Goal: Navigation & Orientation: Find specific page/section

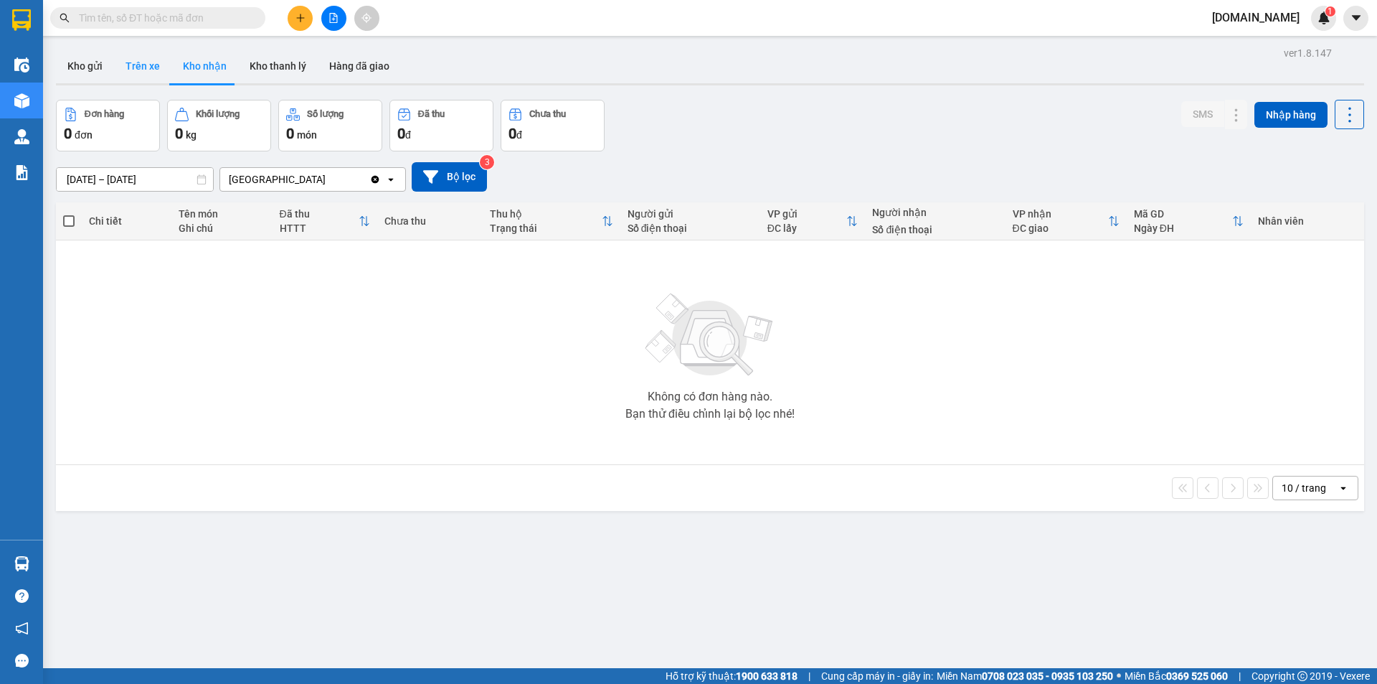
click at [137, 65] on button "Trên xe" at bounding box center [142, 66] width 57 height 34
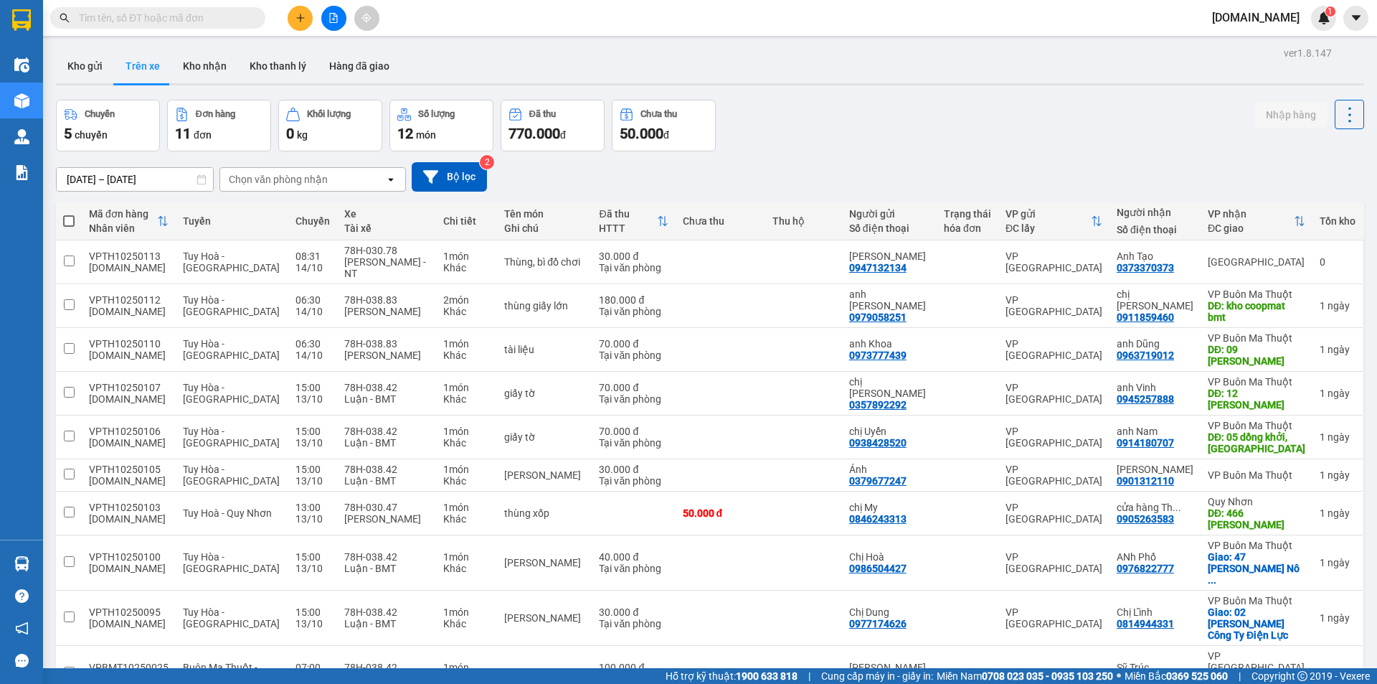
click at [251, 174] on div "Chọn văn phòng nhận" at bounding box center [278, 179] width 99 height 14
click at [257, 231] on span "Nha Trang" at bounding box center [282, 235] width 103 height 14
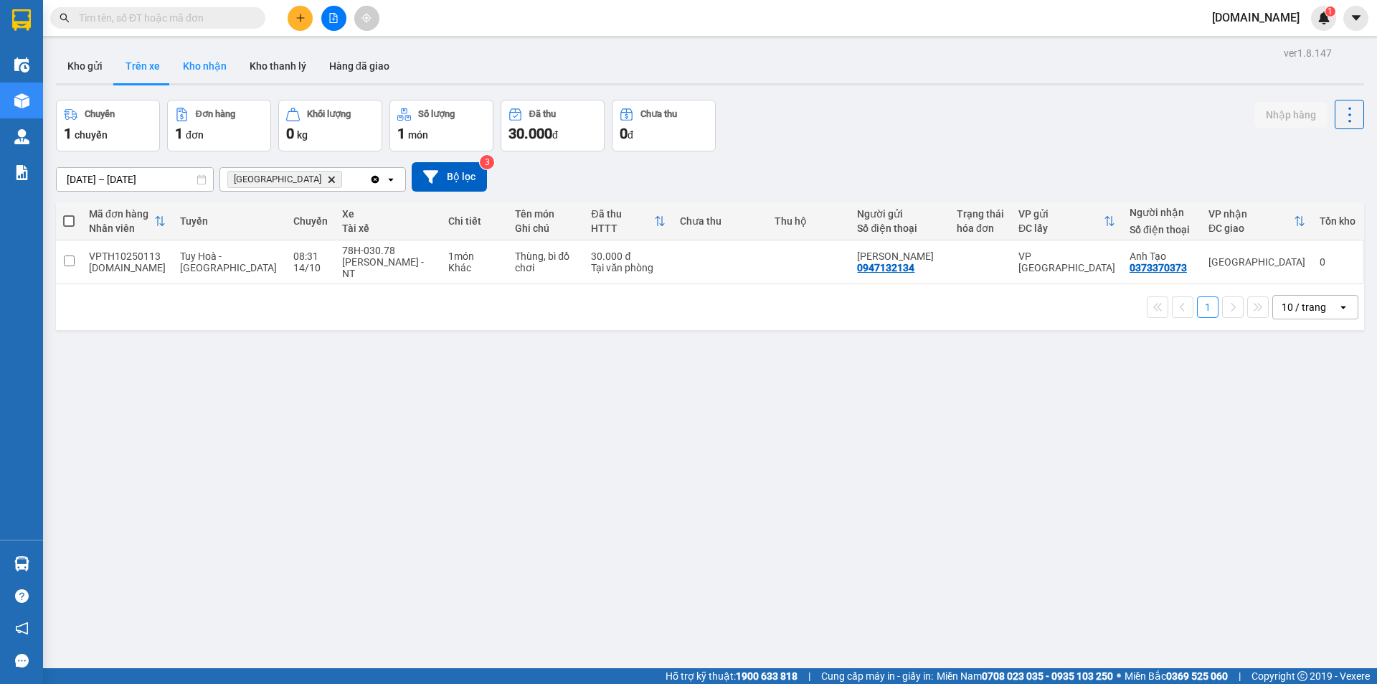
click at [209, 66] on button "Kho nhận" at bounding box center [204, 66] width 67 height 34
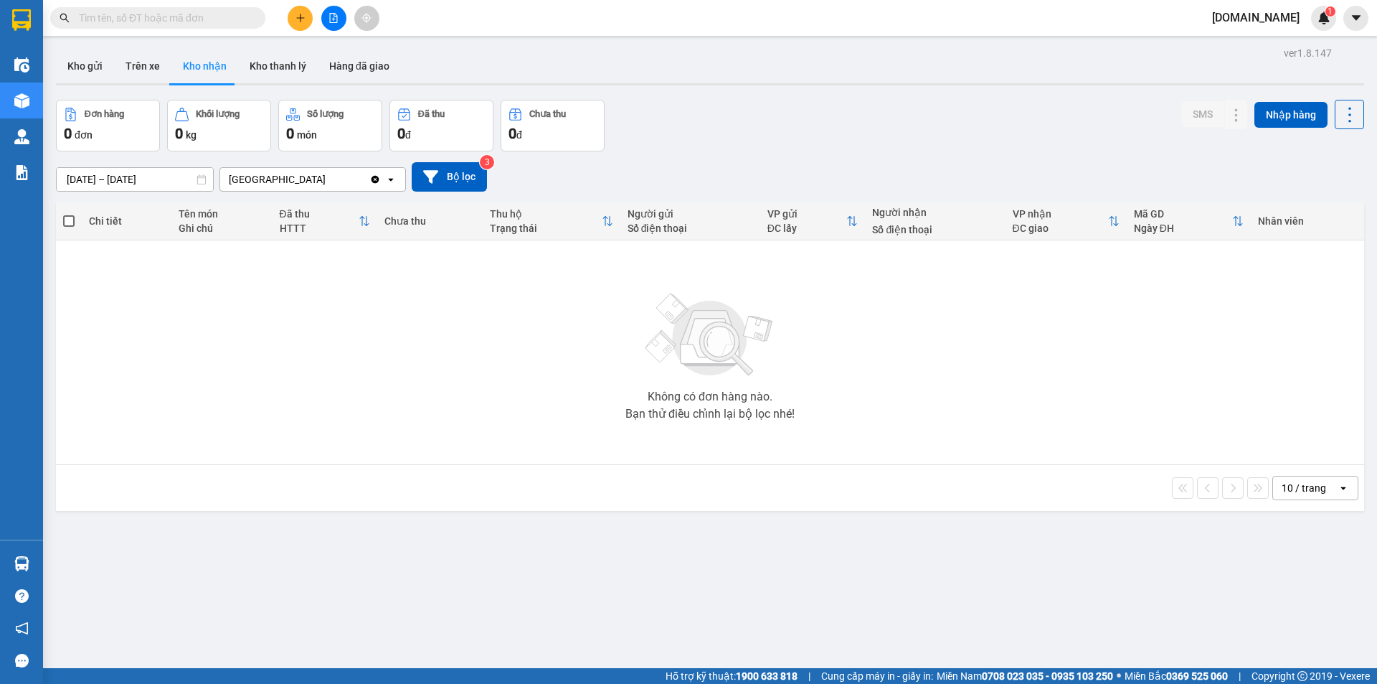
click at [374, 184] on icon "Clear value" at bounding box center [374, 179] width 11 height 11
click at [355, 67] on button "Hàng đã giao" at bounding box center [359, 66] width 83 height 34
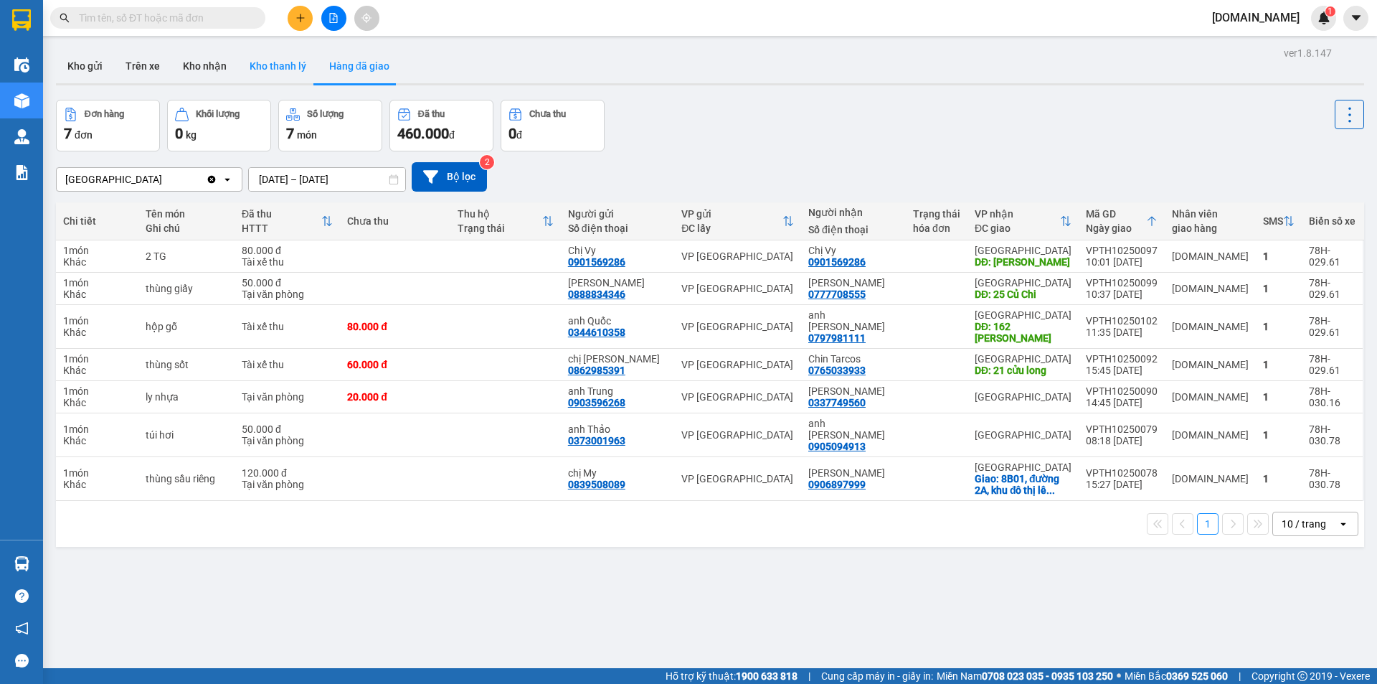
click at [275, 64] on button "Kho thanh lý" at bounding box center [278, 66] width 80 height 34
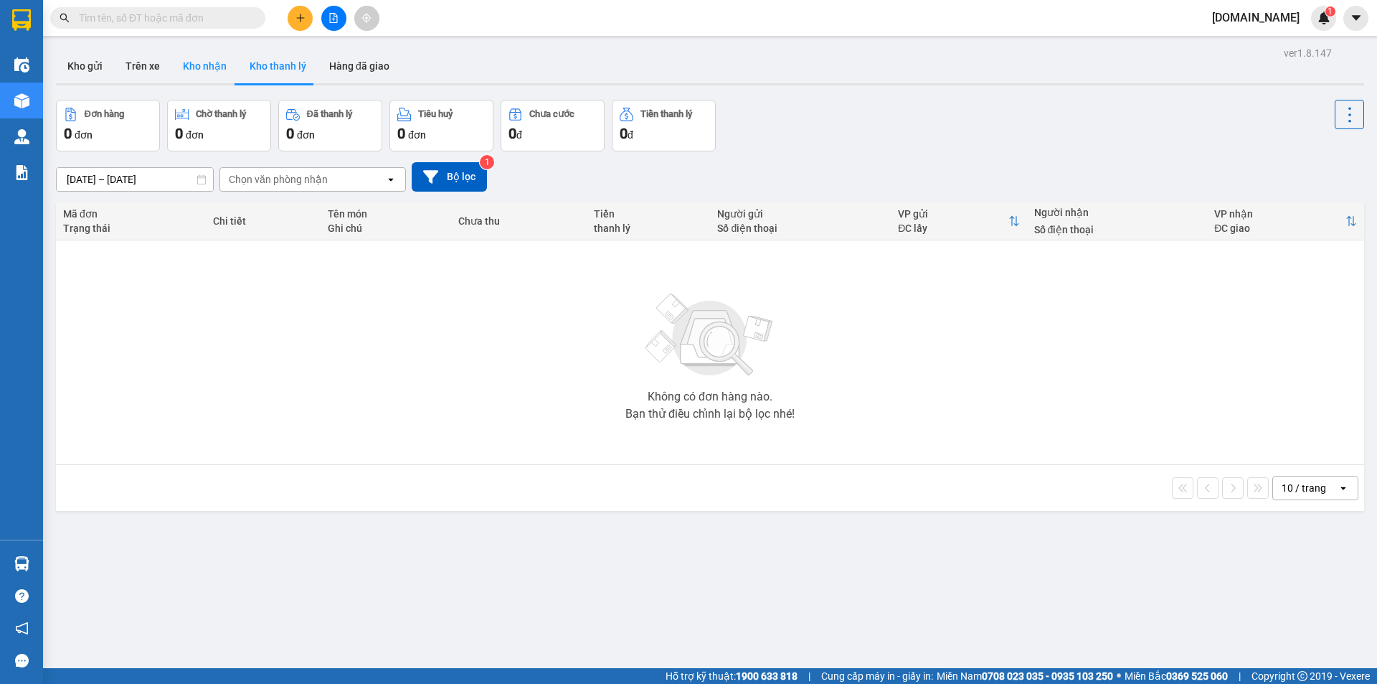
click at [201, 65] on button "Kho nhận" at bounding box center [204, 66] width 67 height 34
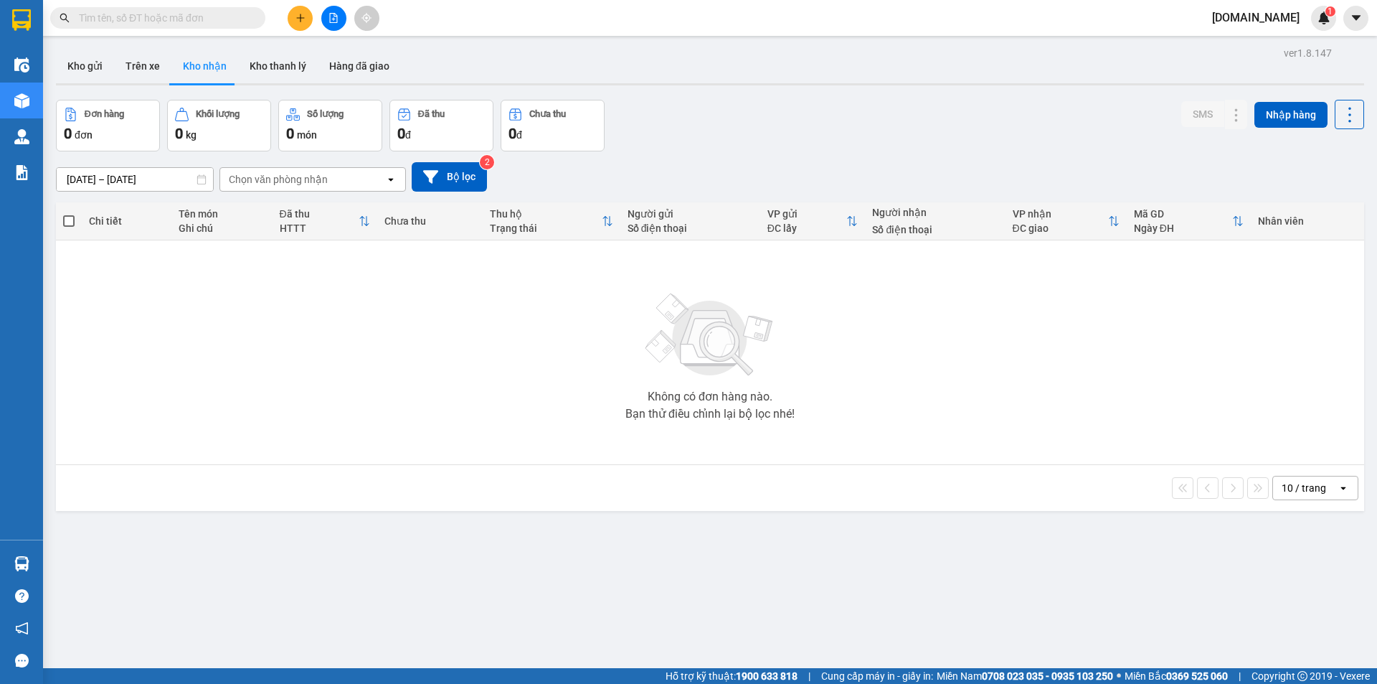
click at [324, 182] on div "Chọn văn phòng nhận" at bounding box center [278, 179] width 99 height 14
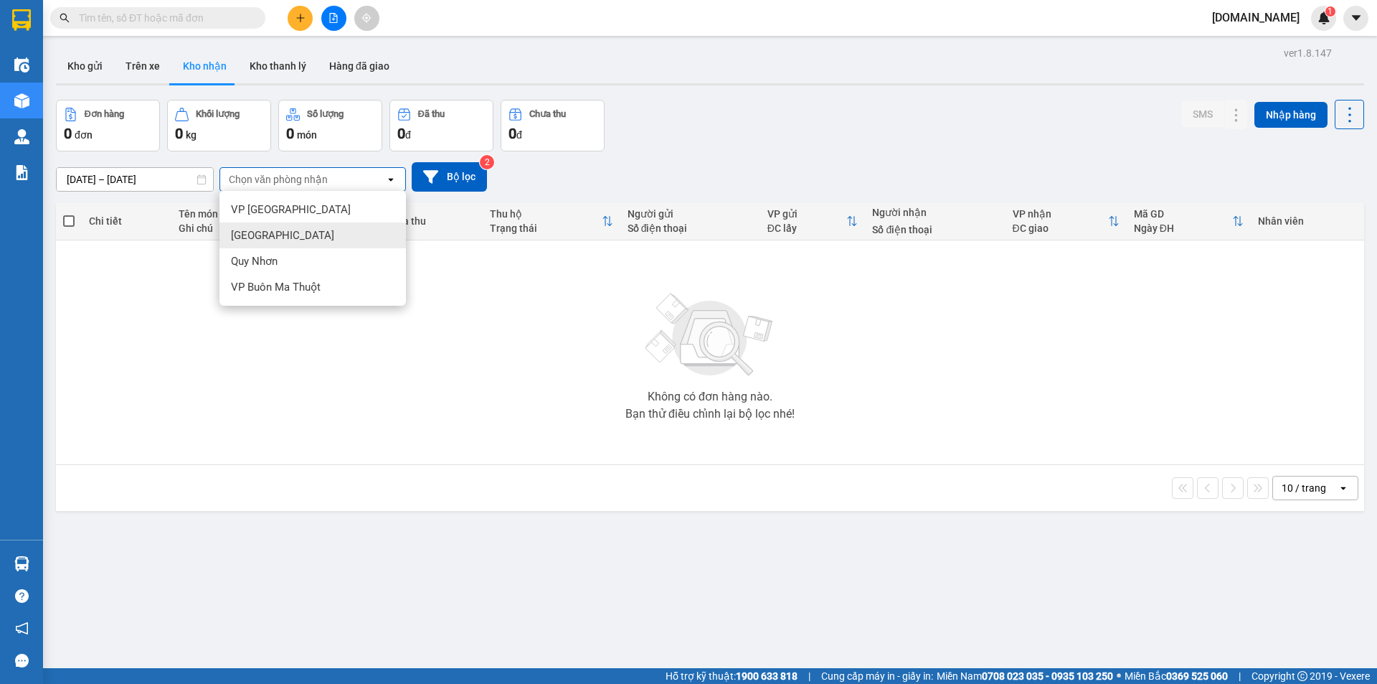
click at [280, 233] on span "Nha Trang" at bounding box center [282, 235] width 103 height 14
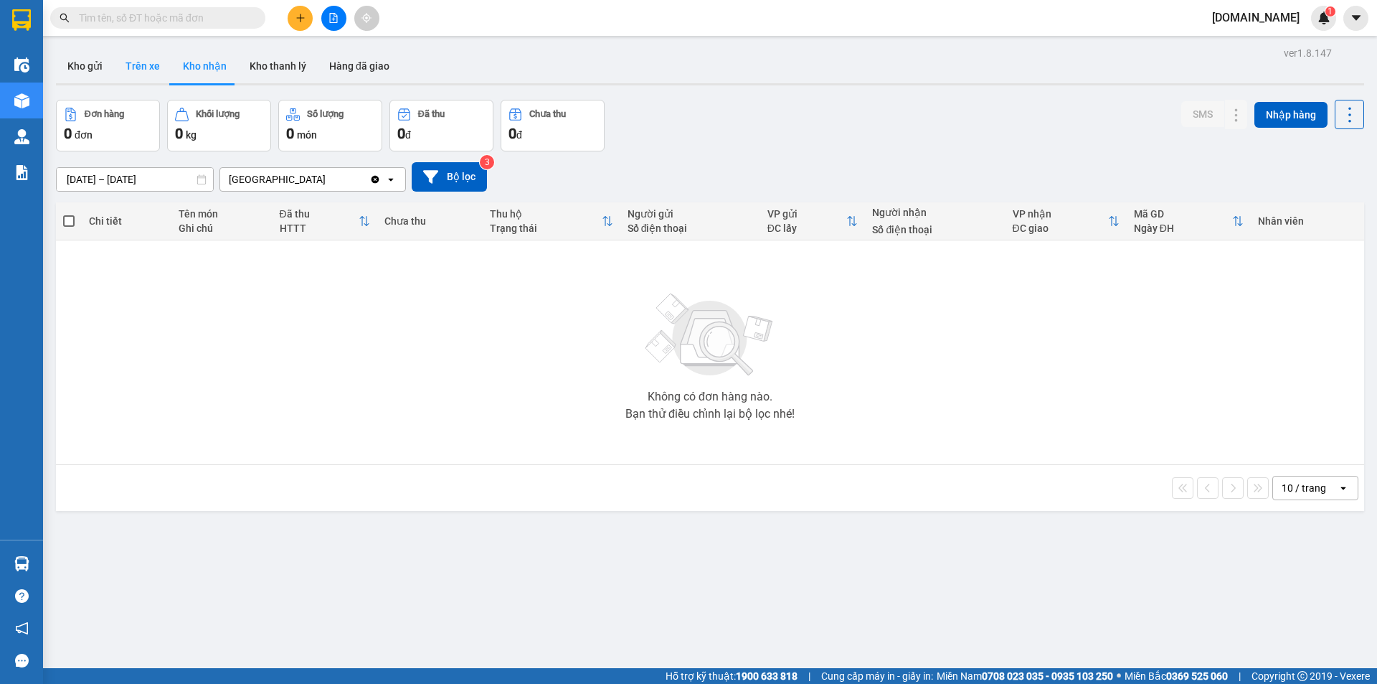
click at [131, 67] on button "Trên xe" at bounding box center [142, 66] width 57 height 34
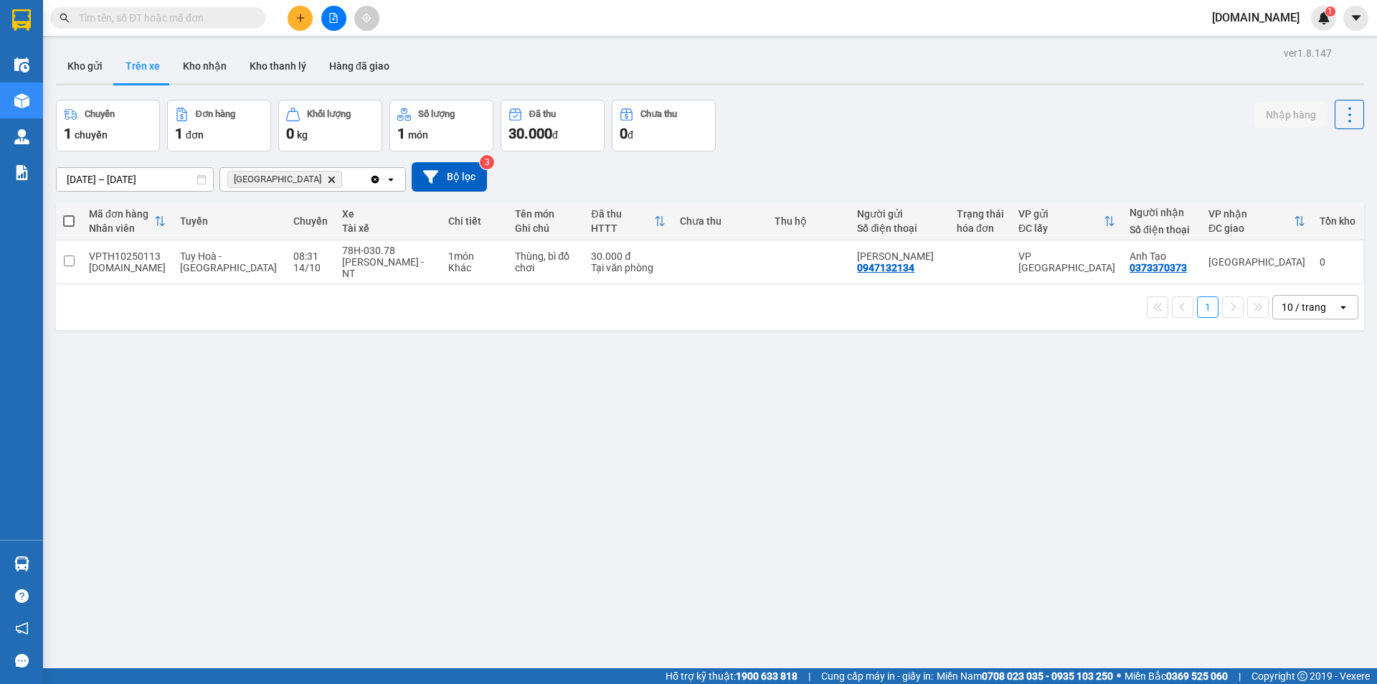
click at [132, 402] on div "ver 1.8.147 Kho gửi Trên xe Kho nhận Kho thanh lý Hàng đã giao Chuyến 1 chuyến …" at bounding box center [710, 385] width 1320 height 684
click at [201, 68] on button "Kho nhận" at bounding box center [204, 66] width 67 height 34
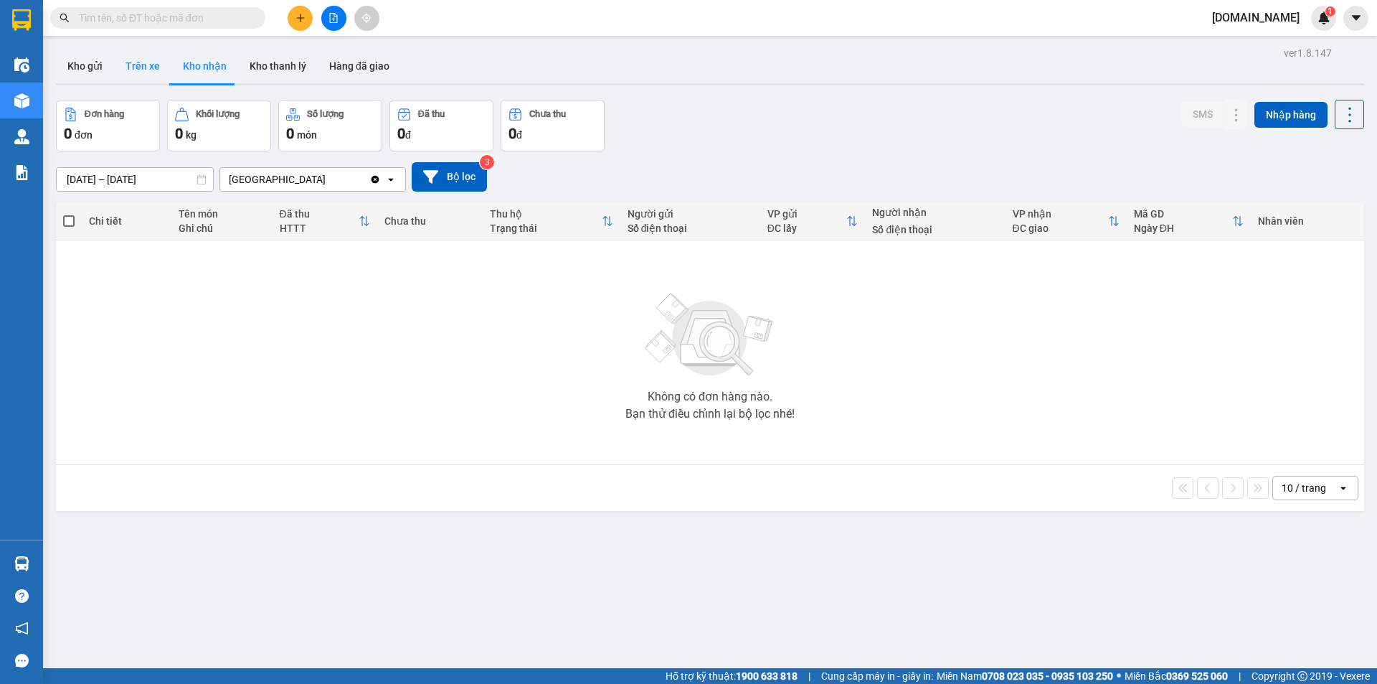
click at [131, 68] on button "Trên xe" at bounding box center [142, 66] width 57 height 34
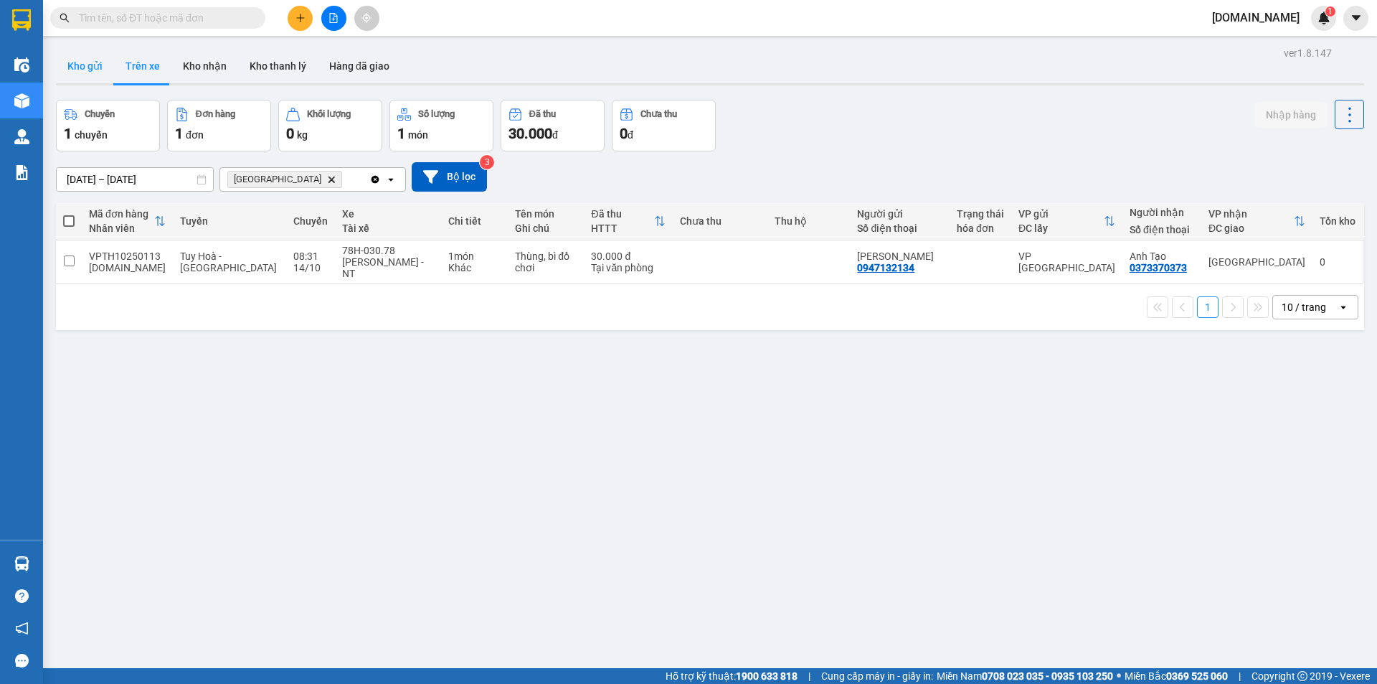
click at [88, 56] on button "Kho gửi" at bounding box center [85, 66] width 58 height 34
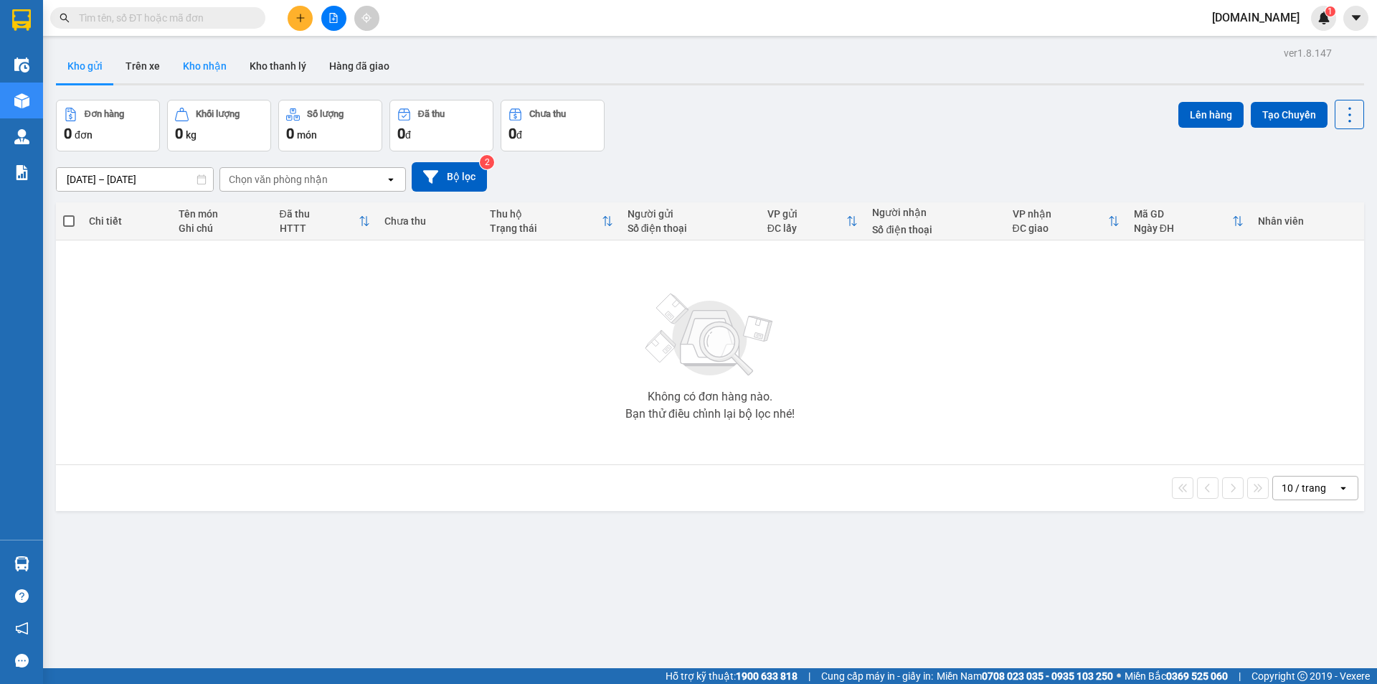
click at [197, 69] on button "Kho nhận" at bounding box center [204, 66] width 67 height 34
click at [139, 66] on button "Trên xe" at bounding box center [142, 66] width 57 height 34
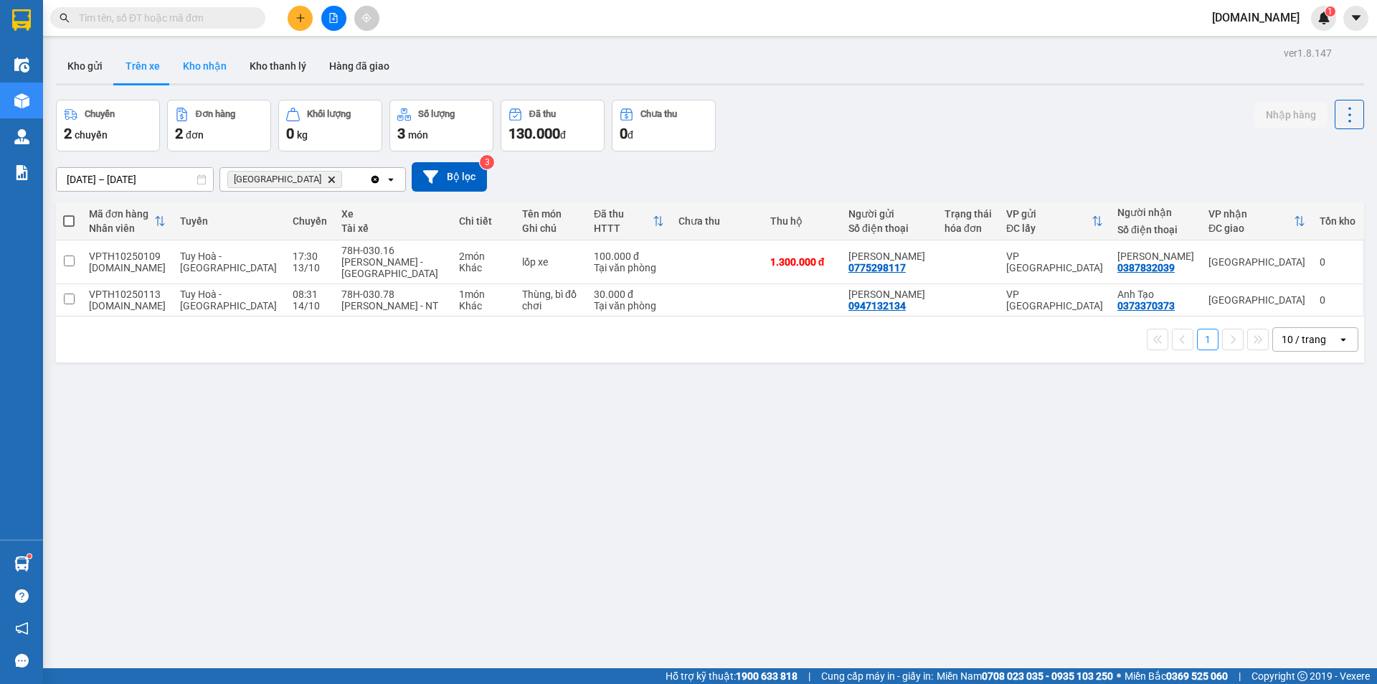
click at [211, 68] on button "Kho nhận" at bounding box center [204, 66] width 67 height 34
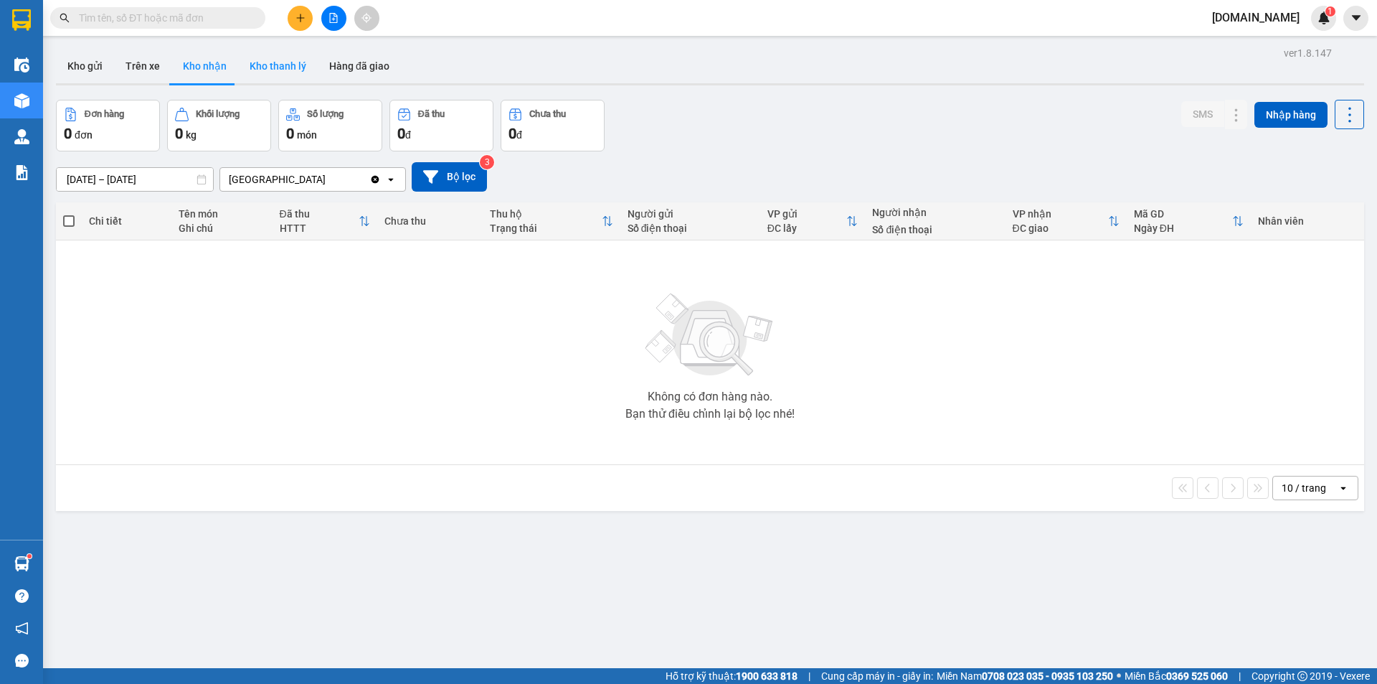
click at [300, 65] on button "Kho thanh lý" at bounding box center [278, 66] width 80 height 34
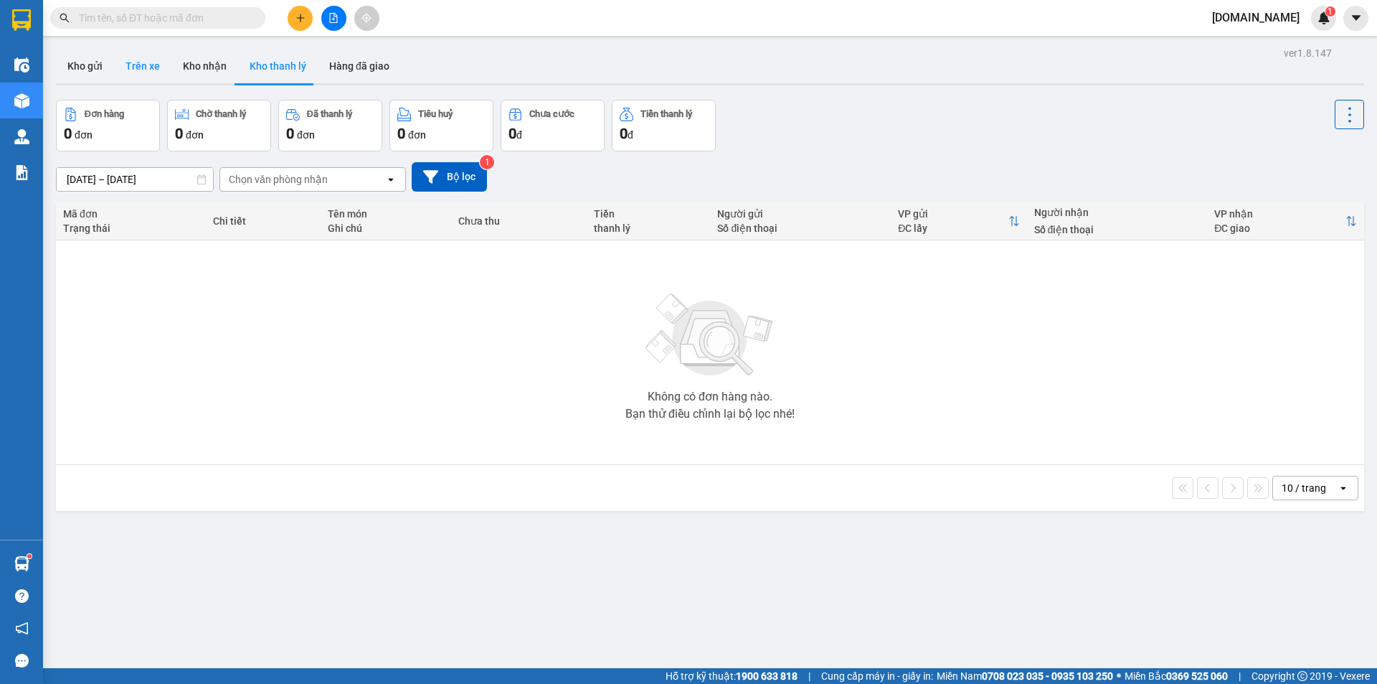
click at [131, 72] on button "Trên xe" at bounding box center [142, 66] width 57 height 34
